Goal: Information Seeking & Learning: Learn about a topic

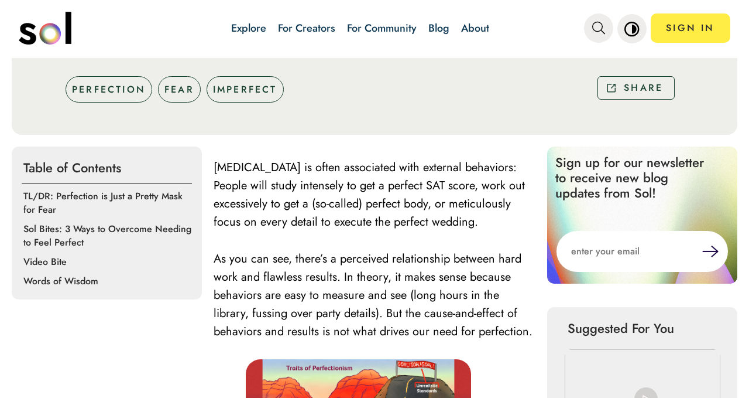
scroll to position [355, 0]
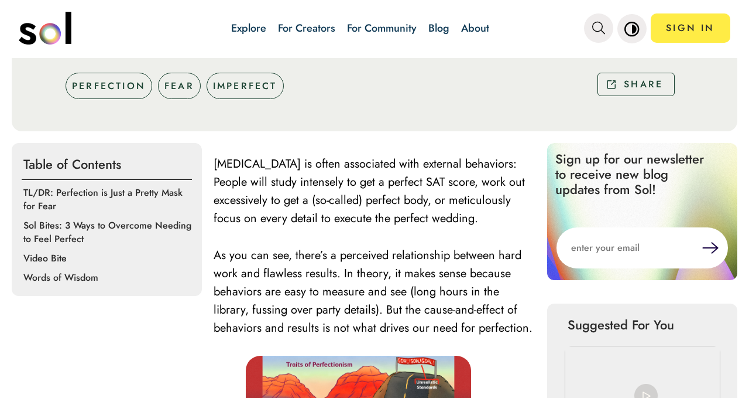
click at [597, 386] on img at bounding box center [643, 391] width 156 height 93
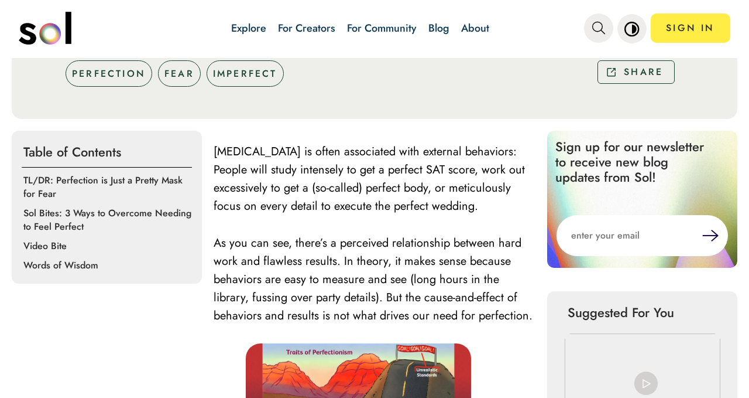
scroll to position [371, 0]
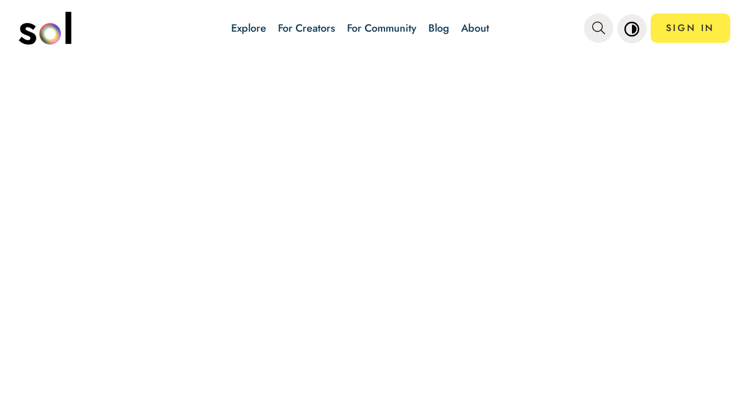
scroll to position [1, 0]
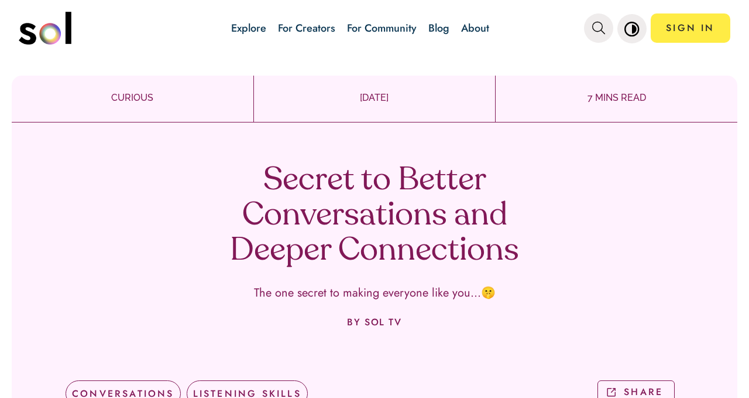
scroll to position [358, 0]
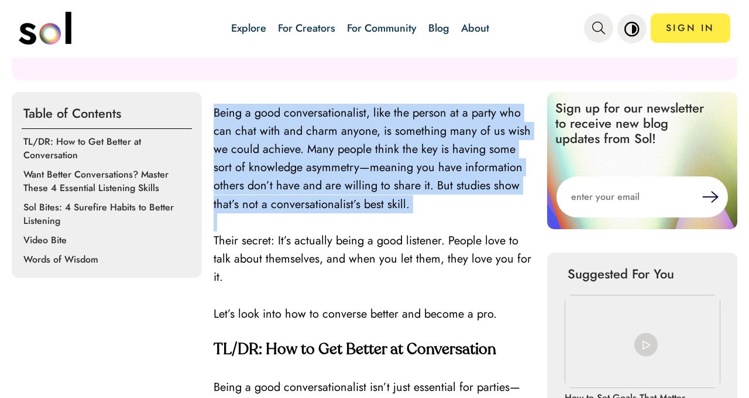
click at [220, 241] on span "Their secret: It’s actually being a good listener. People love to talk about th…" at bounding box center [373, 258] width 318 height 53
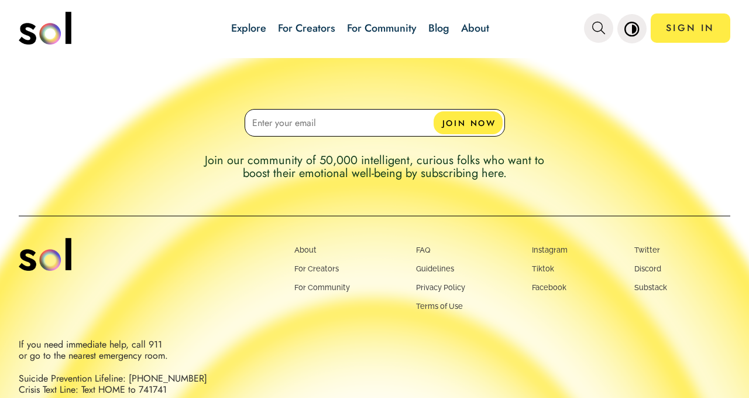
scroll to position [3091, 0]
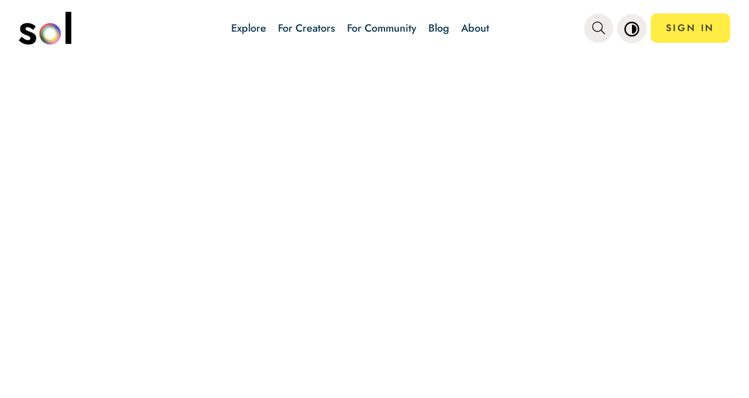
click at [312, 198] on div at bounding box center [374, 228] width 749 height 340
